Goal: Task Accomplishment & Management: Use online tool/utility

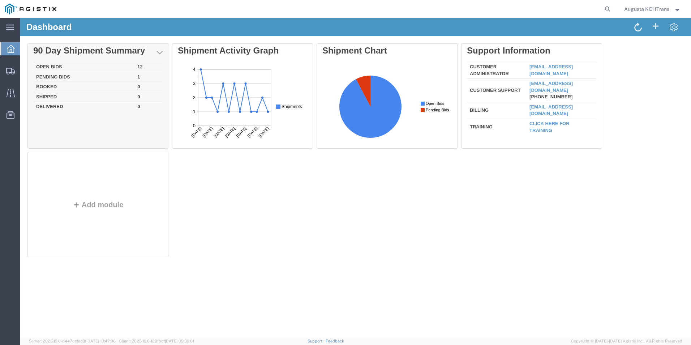
click at [45, 68] on td "Open Bids" at bounding box center [83, 67] width 101 height 10
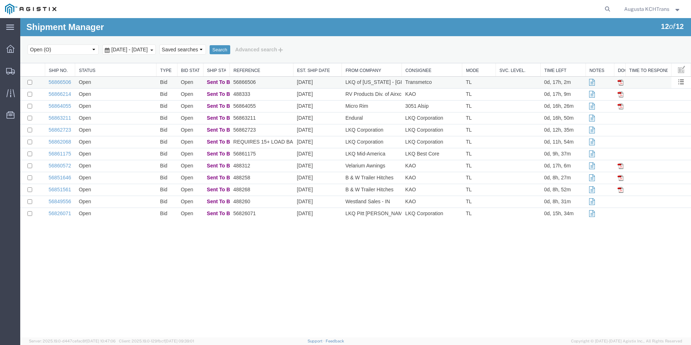
click at [118, 85] on td "Open" at bounding box center [115, 83] width 81 height 12
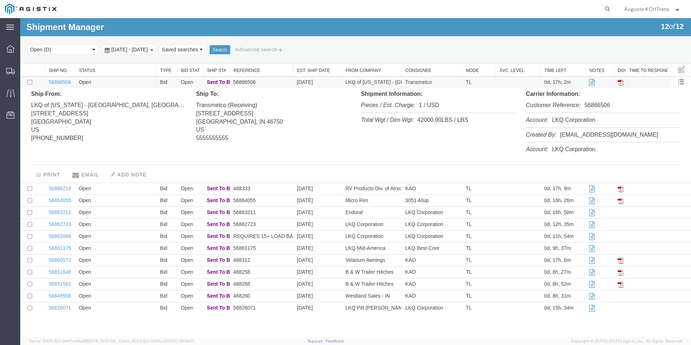
click at [119, 83] on td "Open" at bounding box center [115, 83] width 81 height 12
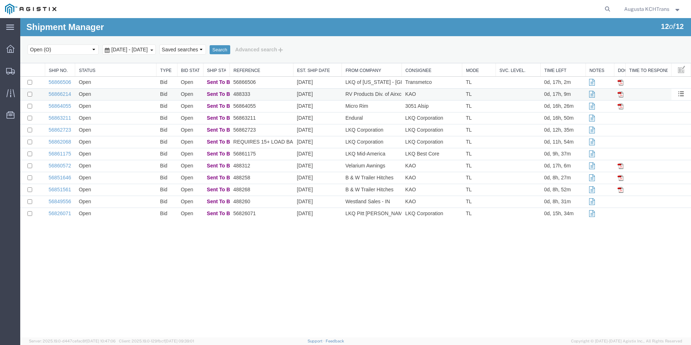
click at [134, 97] on td "Open" at bounding box center [115, 95] width 81 height 12
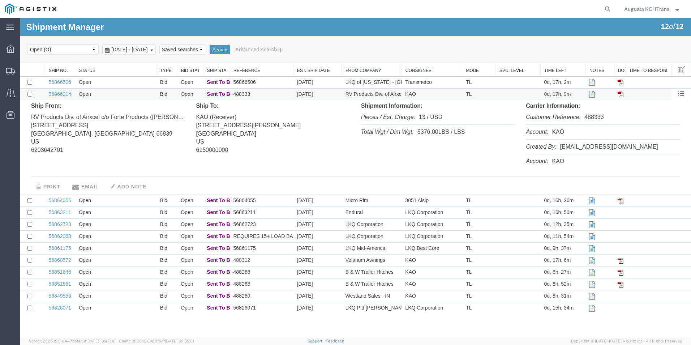
click at [134, 97] on td "Open" at bounding box center [115, 95] width 81 height 12
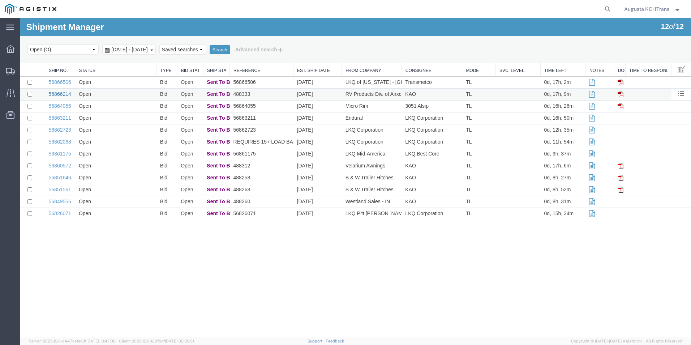
click at [58, 95] on link "56866214" at bounding box center [60, 94] width 22 height 6
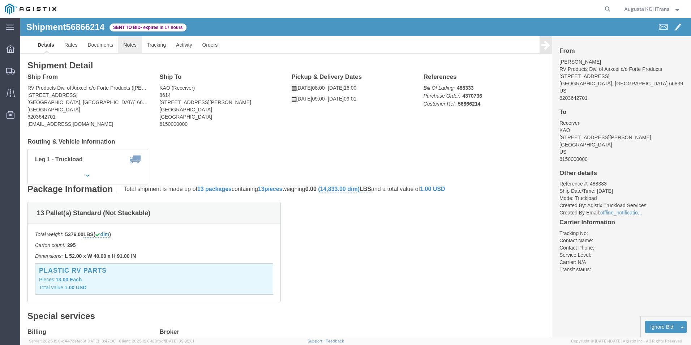
click link "Notes"
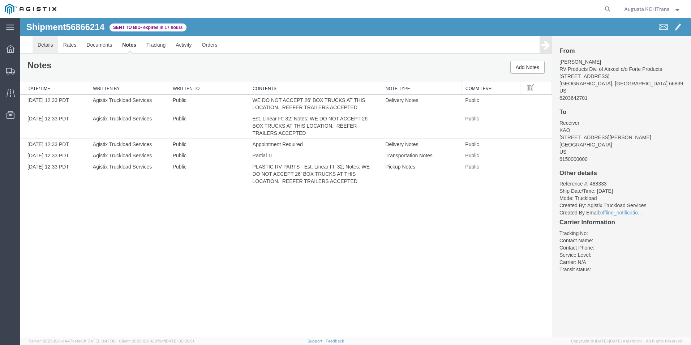
click at [52, 43] on link "Details" at bounding box center [46, 44] width 26 height 17
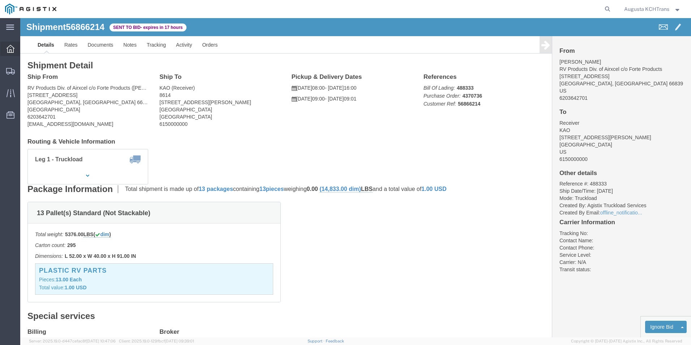
click at [16, 47] on div at bounding box center [10, 49] width 20 height 14
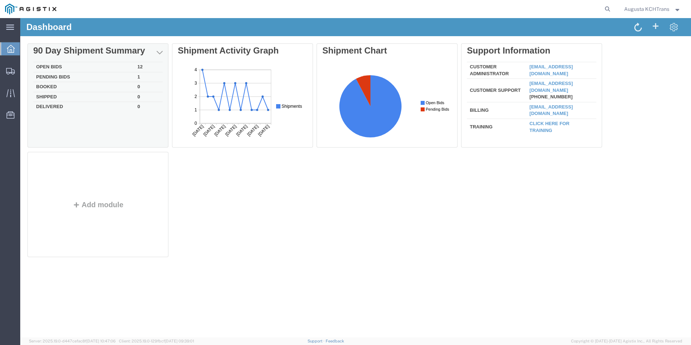
click at [64, 68] on td "Open Bids" at bounding box center [83, 67] width 101 height 10
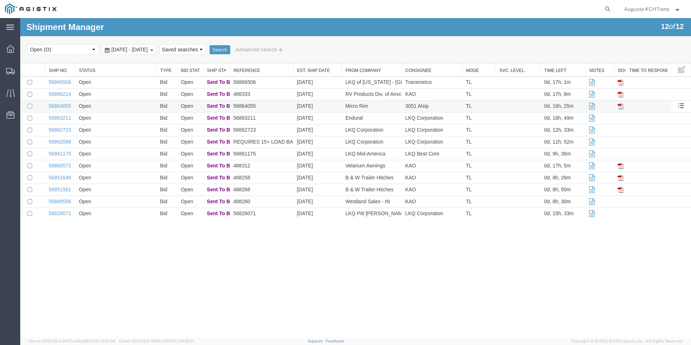
click at [117, 107] on td "Open" at bounding box center [115, 107] width 81 height 12
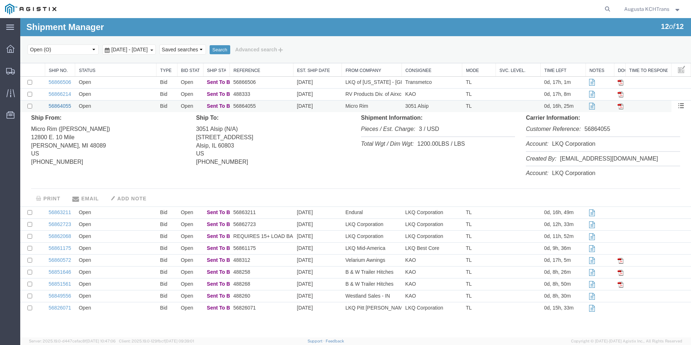
click at [57, 106] on link "56864055" at bounding box center [60, 106] width 22 height 6
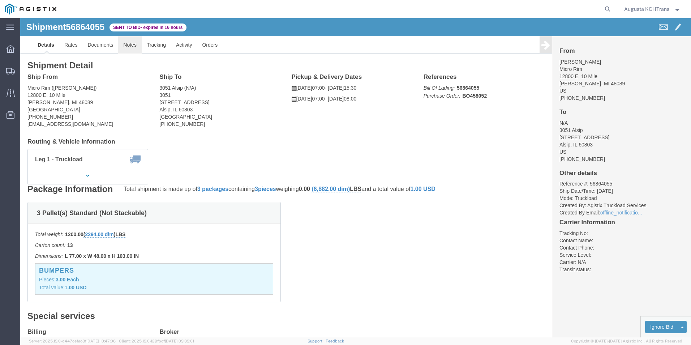
click link "Notes"
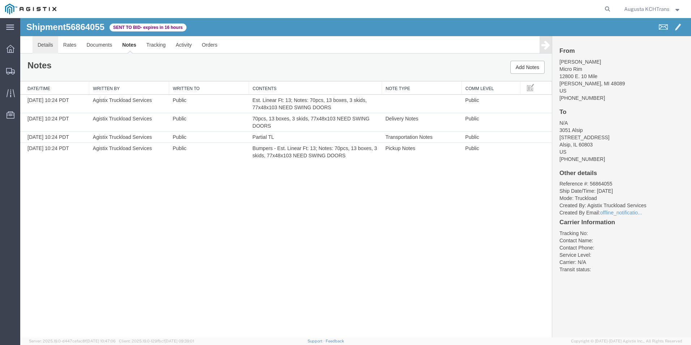
click at [39, 42] on link "Details" at bounding box center [46, 44] width 26 height 17
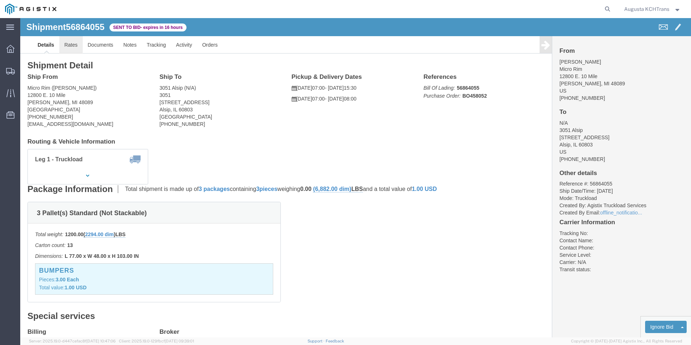
click link "Rates"
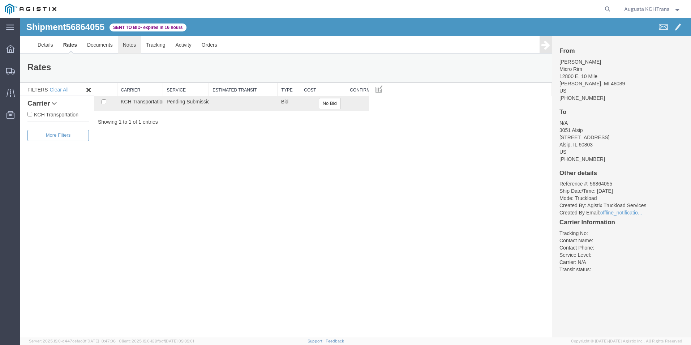
click at [135, 43] on link "Notes" at bounding box center [130, 44] width 24 height 17
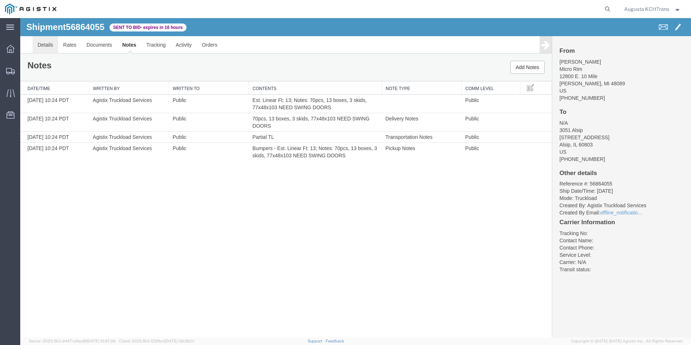
click at [39, 44] on link "Details" at bounding box center [46, 44] width 26 height 17
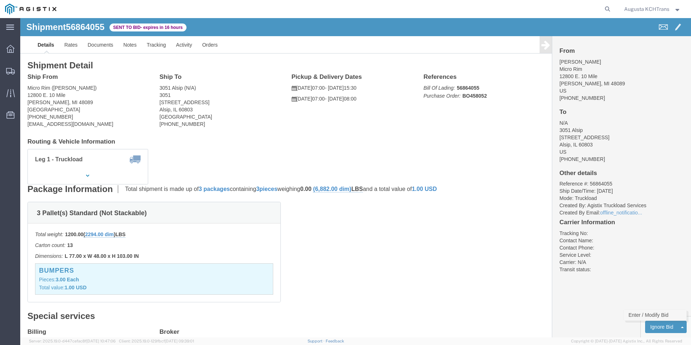
click link "Enter / Modify Bid"
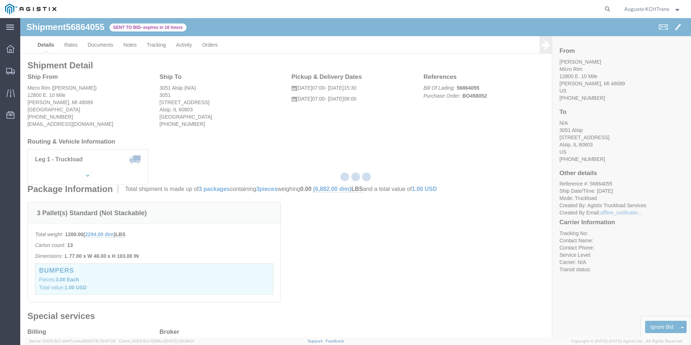
select select "4652"
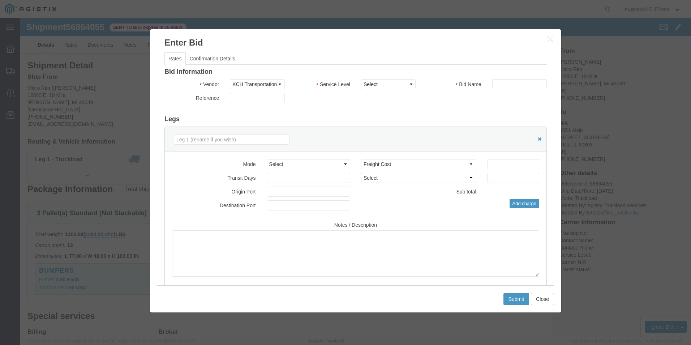
click div "Bid Information Vendor Select KCH Transportation Service Level Select 3 - 5 Day…"
click select "Select 3 - 5 Day Rail TL Standard 3 - 5 Day"
select select "14028"
click select "Select 3 - 5 Day Rail TL Standard 3 - 5 Day"
click input "text"
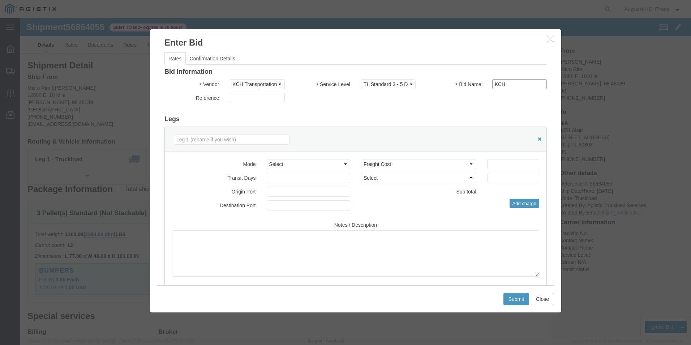
type input "KCH"
click select "Select Air Less than Truckload Multi-Leg Ocean Freight Rail Small Parcel Truckl…"
select select "TL"
click select "Select Air Less than Truckload Multi-Leg Ocean Freight Rail Small Parcel Truckl…"
drag, startPoint x: 320, startPoint y: 158, endPoint x: 478, endPoint y: 152, distance: 158.5
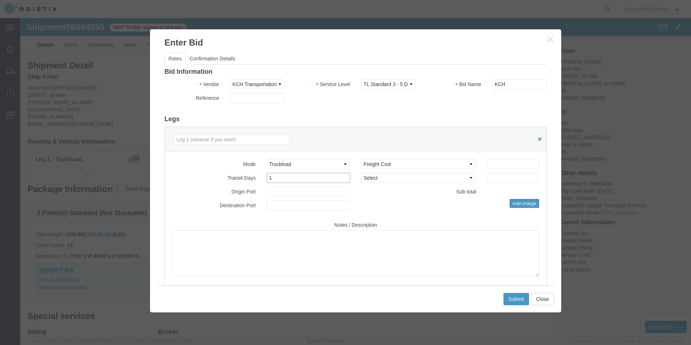
type input "1"
click input "1"
click input "number"
click input "569.77"
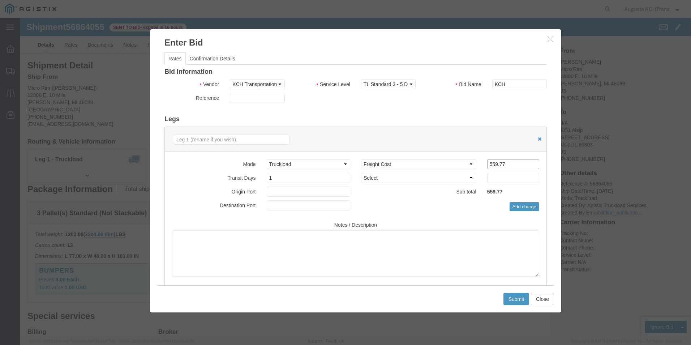
type input "559.77"
click button "Submit"
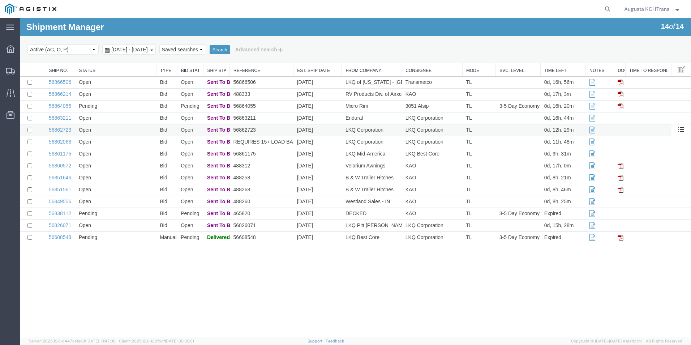
click at [142, 131] on td "Open" at bounding box center [115, 130] width 81 height 12
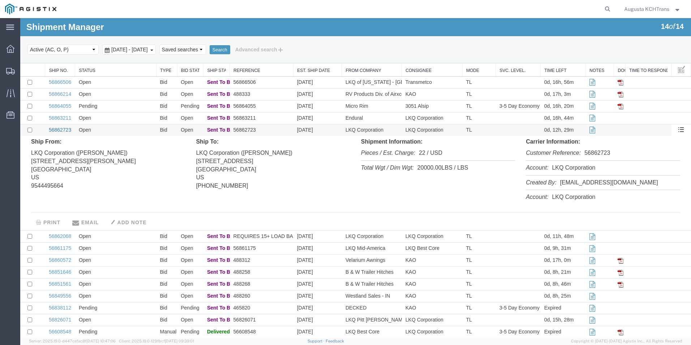
click at [70, 128] on link "56862723" at bounding box center [60, 130] width 22 height 6
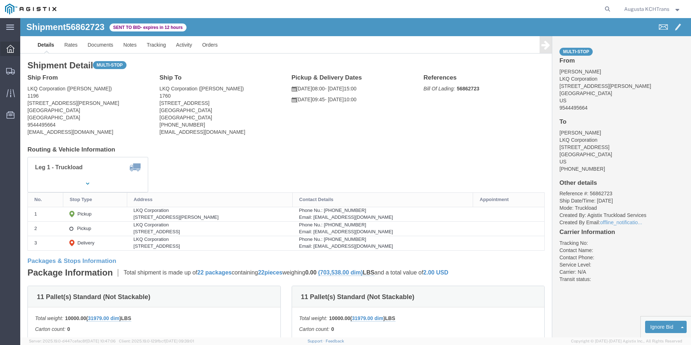
click at [13, 46] on icon at bounding box center [11, 49] width 8 height 8
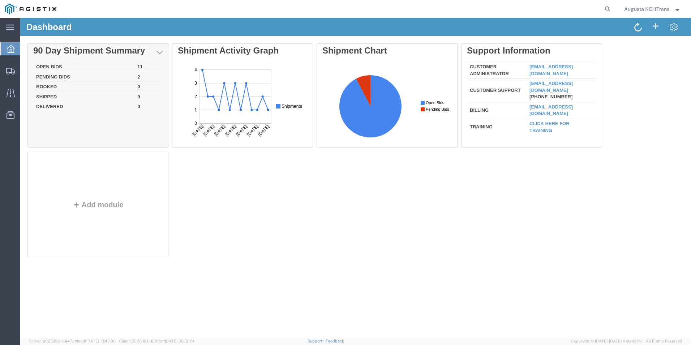
click at [69, 66] on td "Open Bids" at bounding box center [83, 67] width 101 height 10
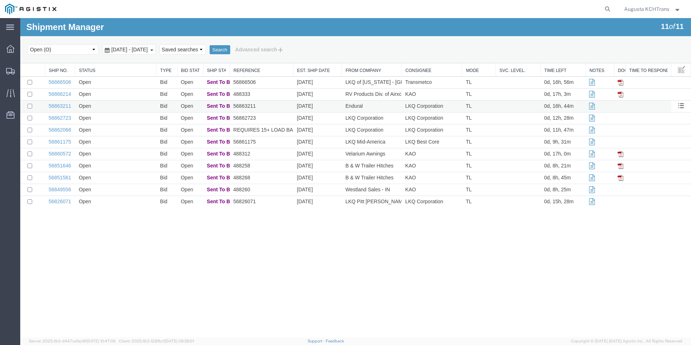
click at [117, 105] on td "Open" at bounding box center [115, 107] width 81 height 12
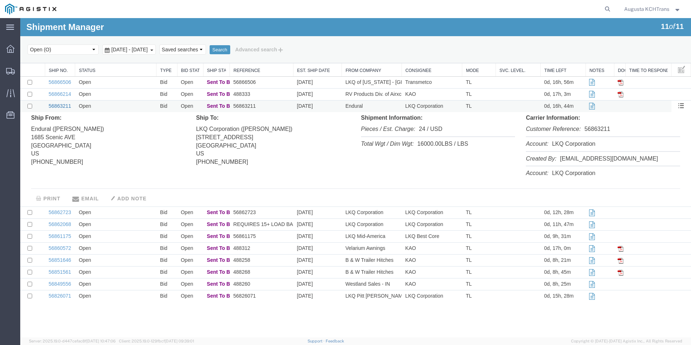
click at [62, 103] on link "56863211" at bounding box center [60, 106] width 22 height 6
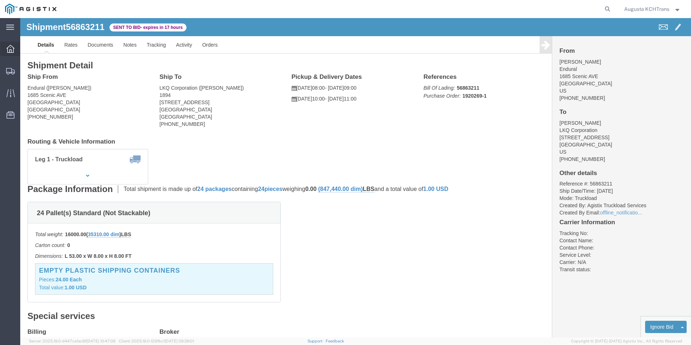
click at [10, 51] on icon at bounding box center [11, 49] width 8 height 8
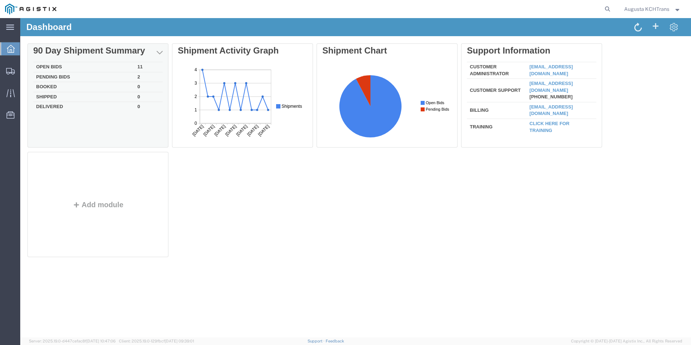
click at [56, 65] on td "Open Bids" at bounding box center [83, 67] width 101 height 10
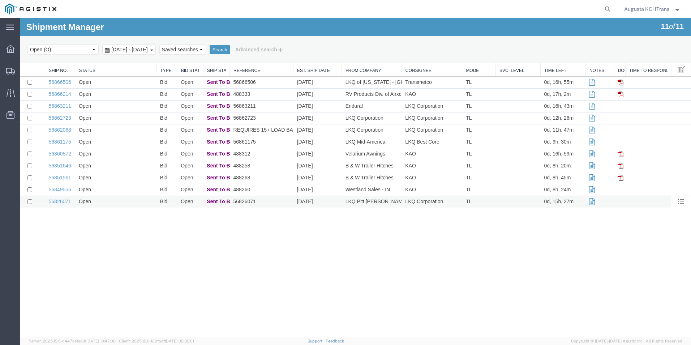
click at [129, 202] on td "Open" at bounding box center [115, 202] width 81 height 12
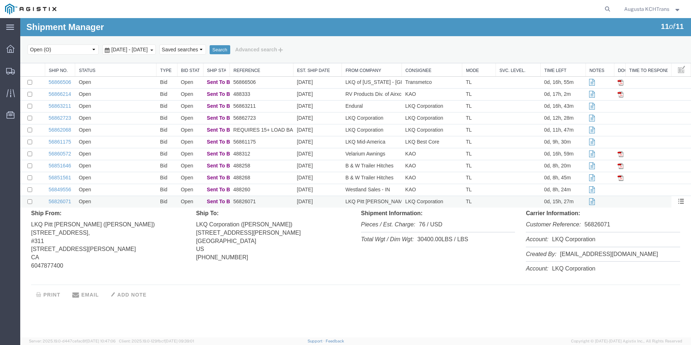
click at [129, 202] on td "Open" at bounding box center [115, 202] width 81 height 12
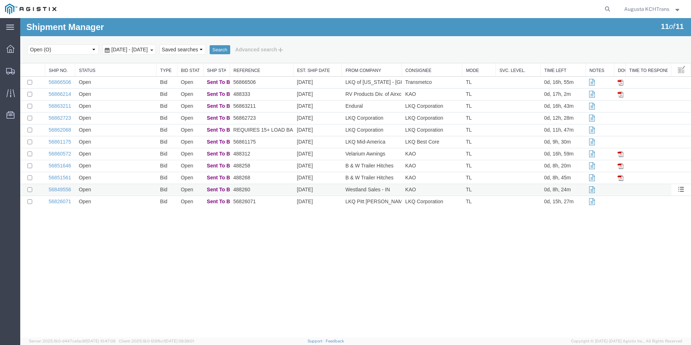
click at [125, 189] on td "Open" at bounding box center [115, 190] width 81 height 12
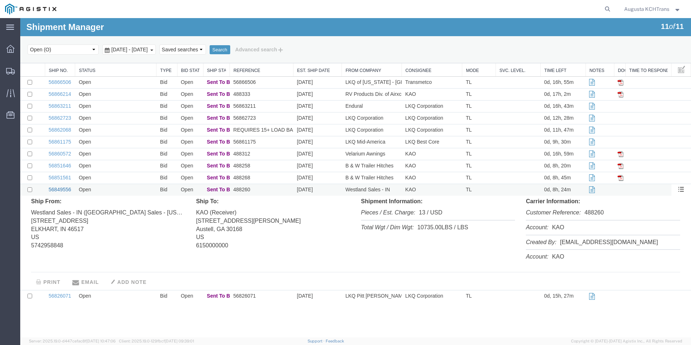
click at [67, 187] on link "56849556" at bounding box center [60, 190] width 22 height 6
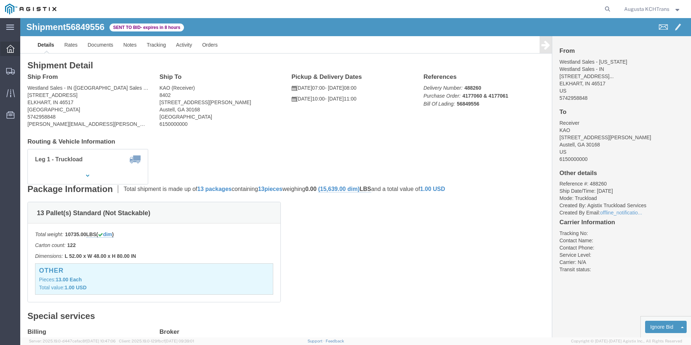
click at [13, 51] on icon at bounding box center [11, 49] width 8 height 8
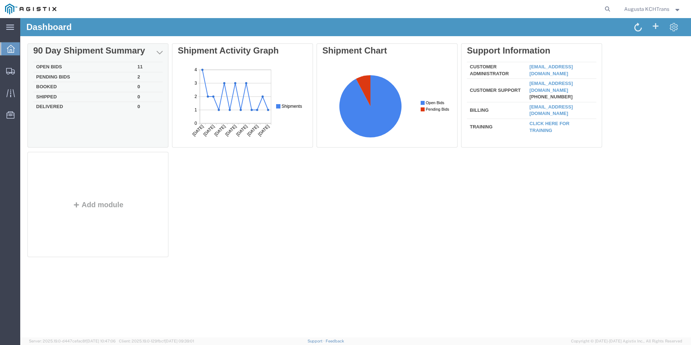
click at [52, 64] on td "Open Bids" at bounding box center [83, 67] width 101 height 10
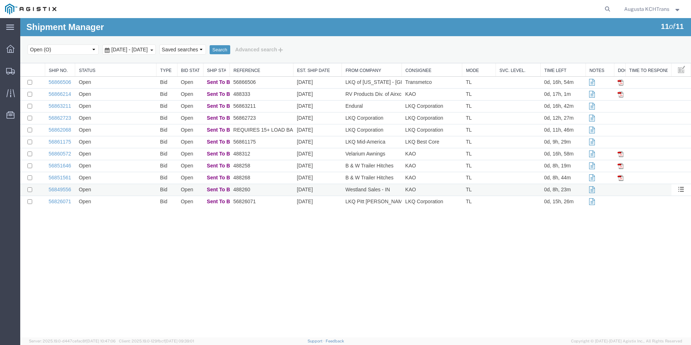
click at [123, 187] on td "Open" at bounding box center [115, 190] width 81 height 12
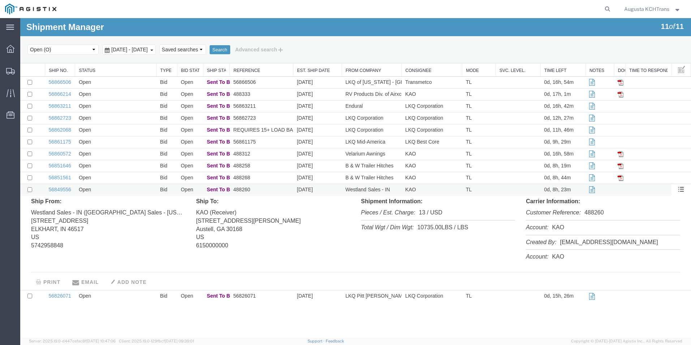
click at [123, 187] on td "Open" at bounding box center [115, 190] width 81 height 12
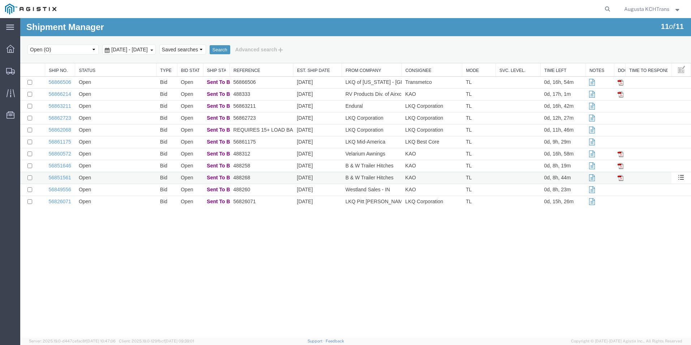
click at [122, 178] on td "Open" at bounding box center [115, 178] width 81 height 12
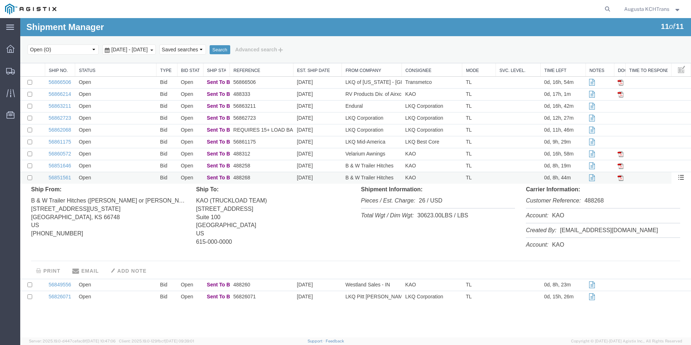
click at [122, 178] on td "Open" at bounding box center [115, 178] width 81 height 12
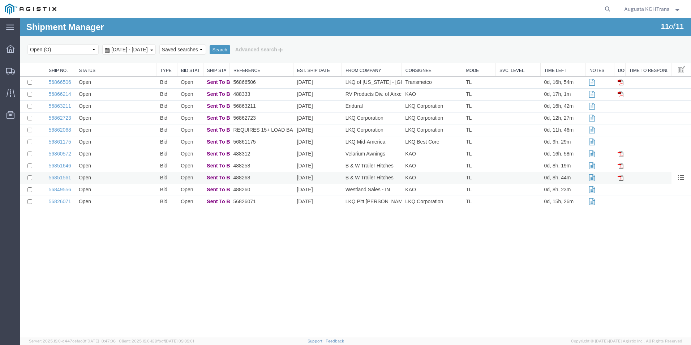
click at [122, 178] on td "Open" at bounding box center [115, 178] width 81 height 12
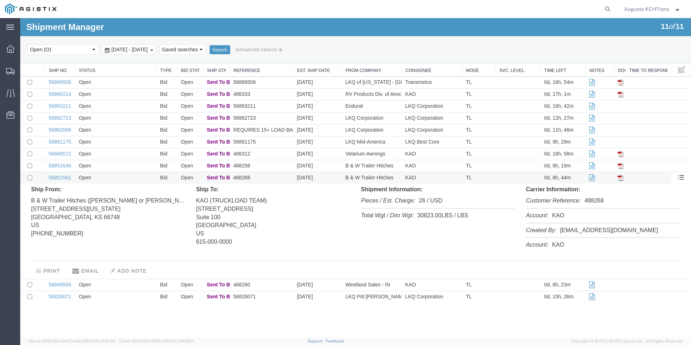
click at [122, 178] on td "Open" at bounding box center [115, 178] width 81 height 12
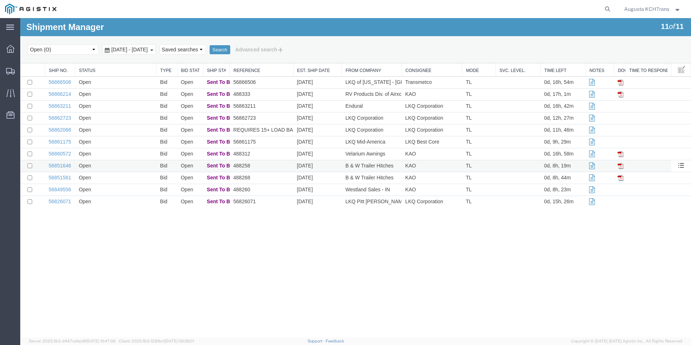
click at [115, 161] on td "Open" at bounding box center [115, 166] width 81 height 12
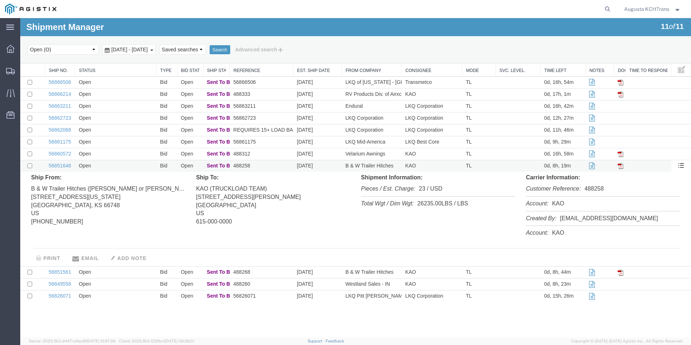
click at [114, 165] on td "Open" at bounding box center [115, 166] width 81 height 12
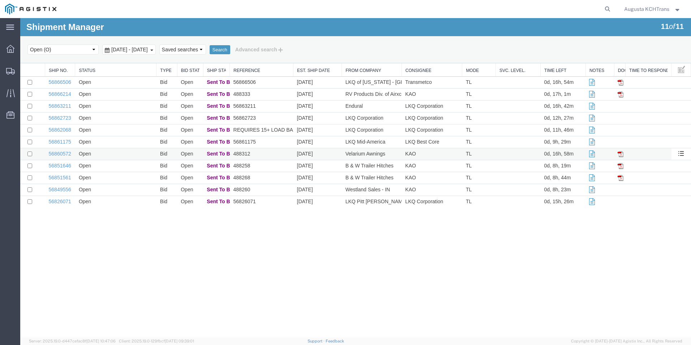
click at [115, 150] on td "Open" at bounding box center [115, 154] width 81 height 12
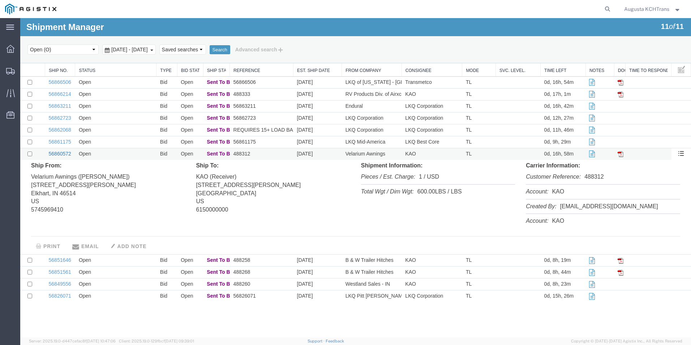
click at [65, 151] on link "56860572" at bounding box center [60, 154] width 22 height 6
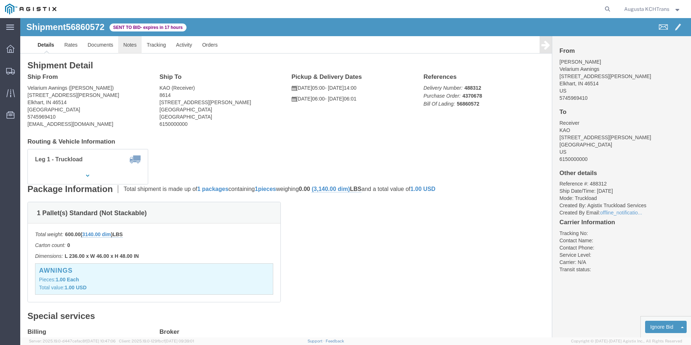
click link "Notes"
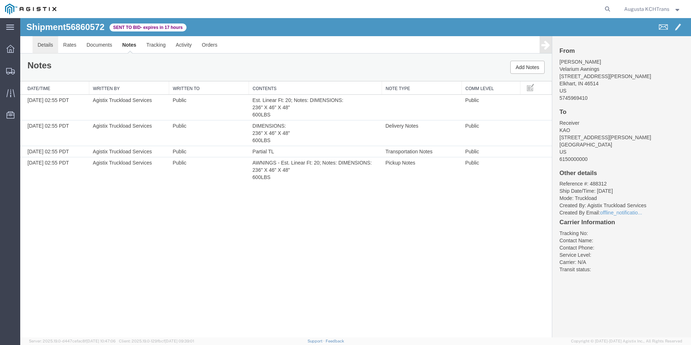
click at [47, 43] on link "Details" at bounding box center [46, 44] width 26 height 17
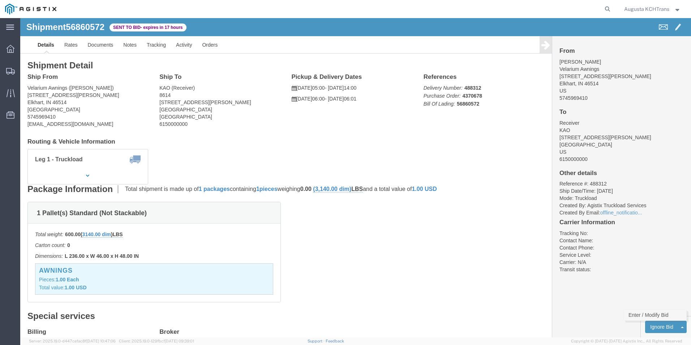
click link "Enter / Modify Bid"
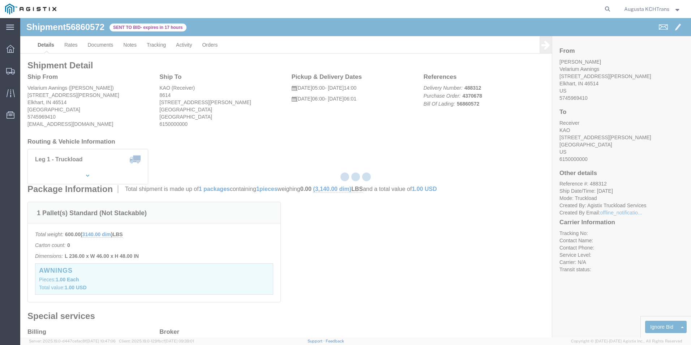
select select "4652"
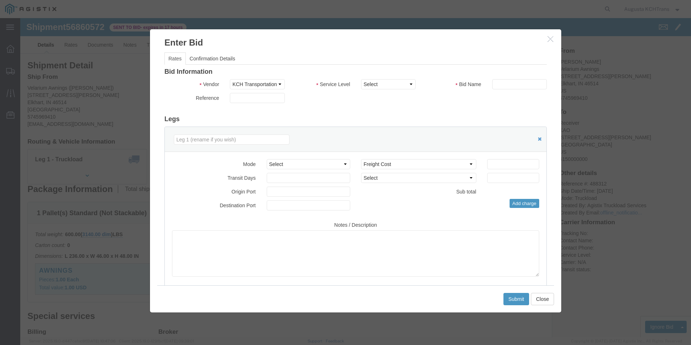
click icon "button"
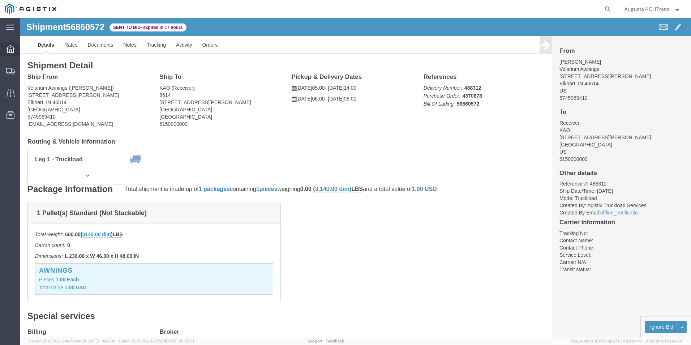
click at [10, 52] on icon at bounding box center [11, 49] width 8 height 8
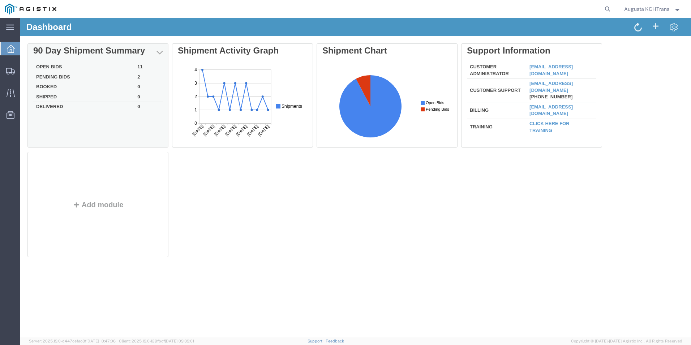
click at [65, 65] on td "Open Bids" at bounding box center [83, 67] width 101 height 10
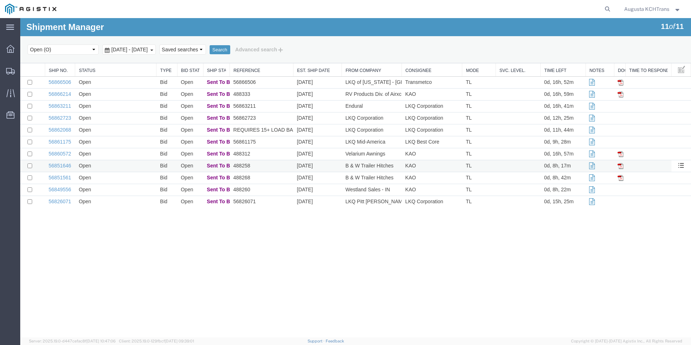
click at [128, 167] on td "Open" at bounding box center [115, 166] width 81 height 12
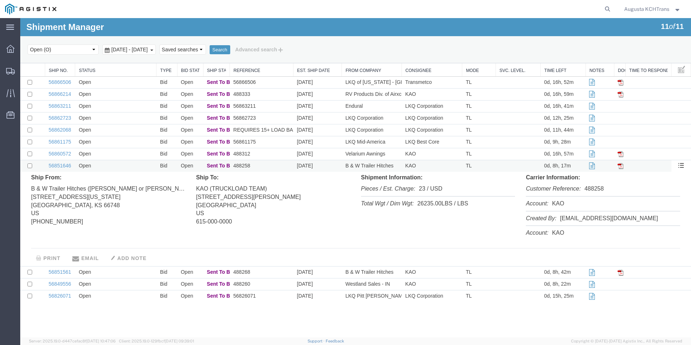
click at [127, 164] on td "Open" at bounding box center [115, 166] width 81 height 12
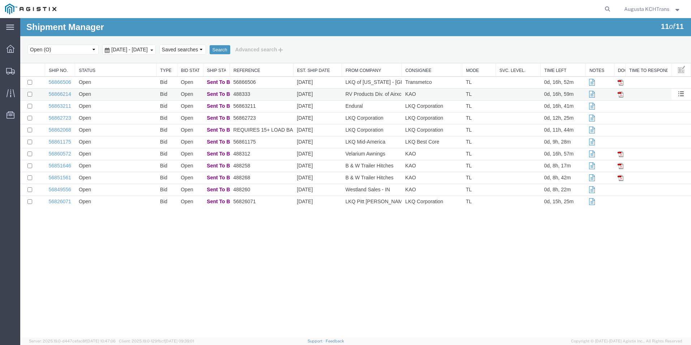
click at [112, 93] on td "Open" at bounding box center [115, 95] width 81 height 12
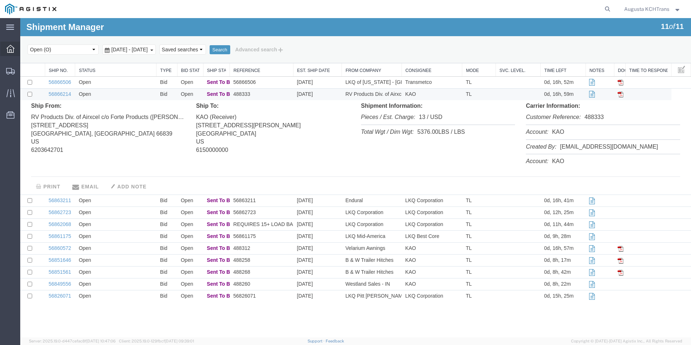
click at [10, 49] on icon at bounding box center [11, 49] width 8 height 8
